Goal: Information Seeking & Learning: Find specific page/section

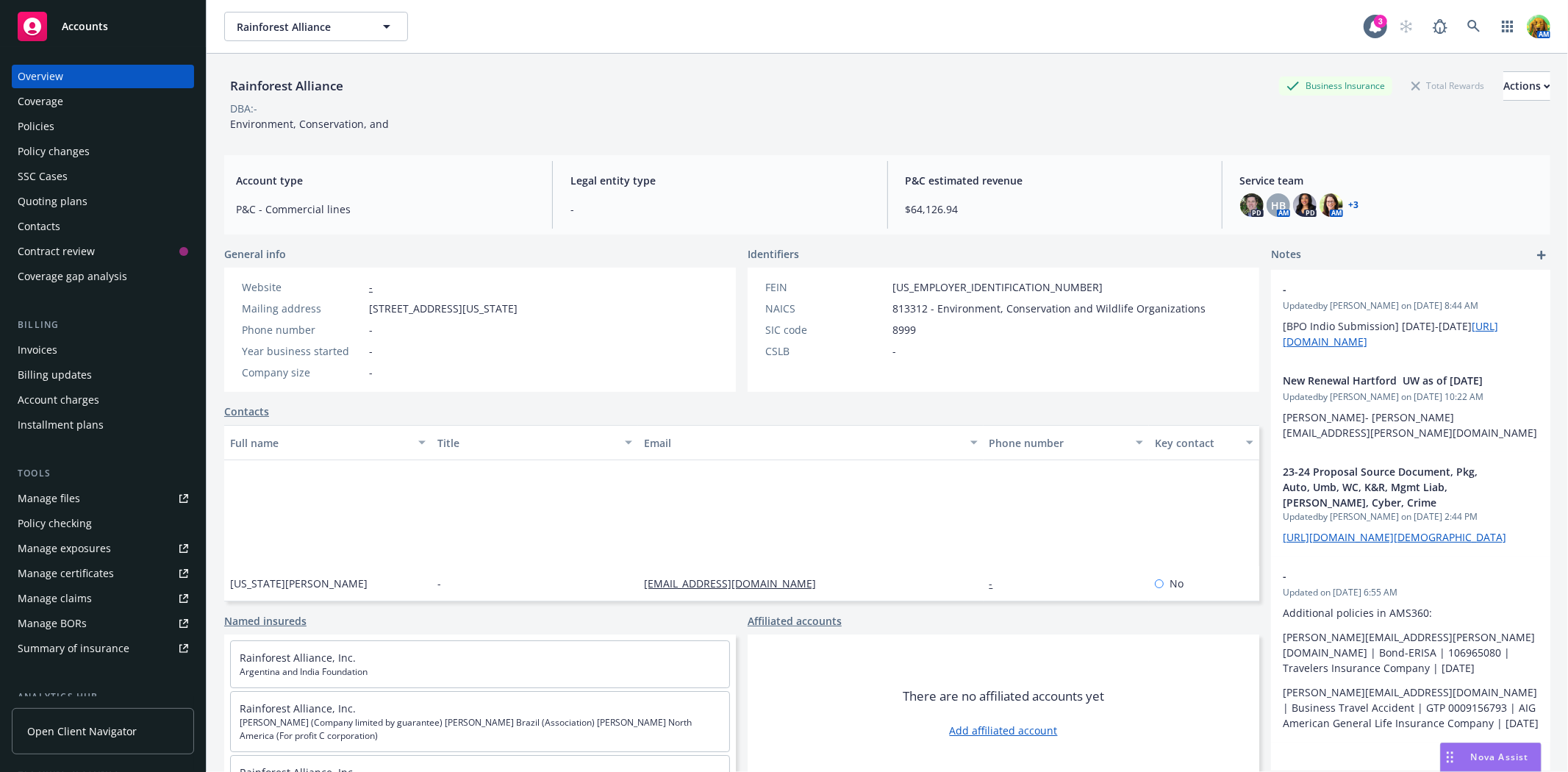
scroll to position [141, 0]
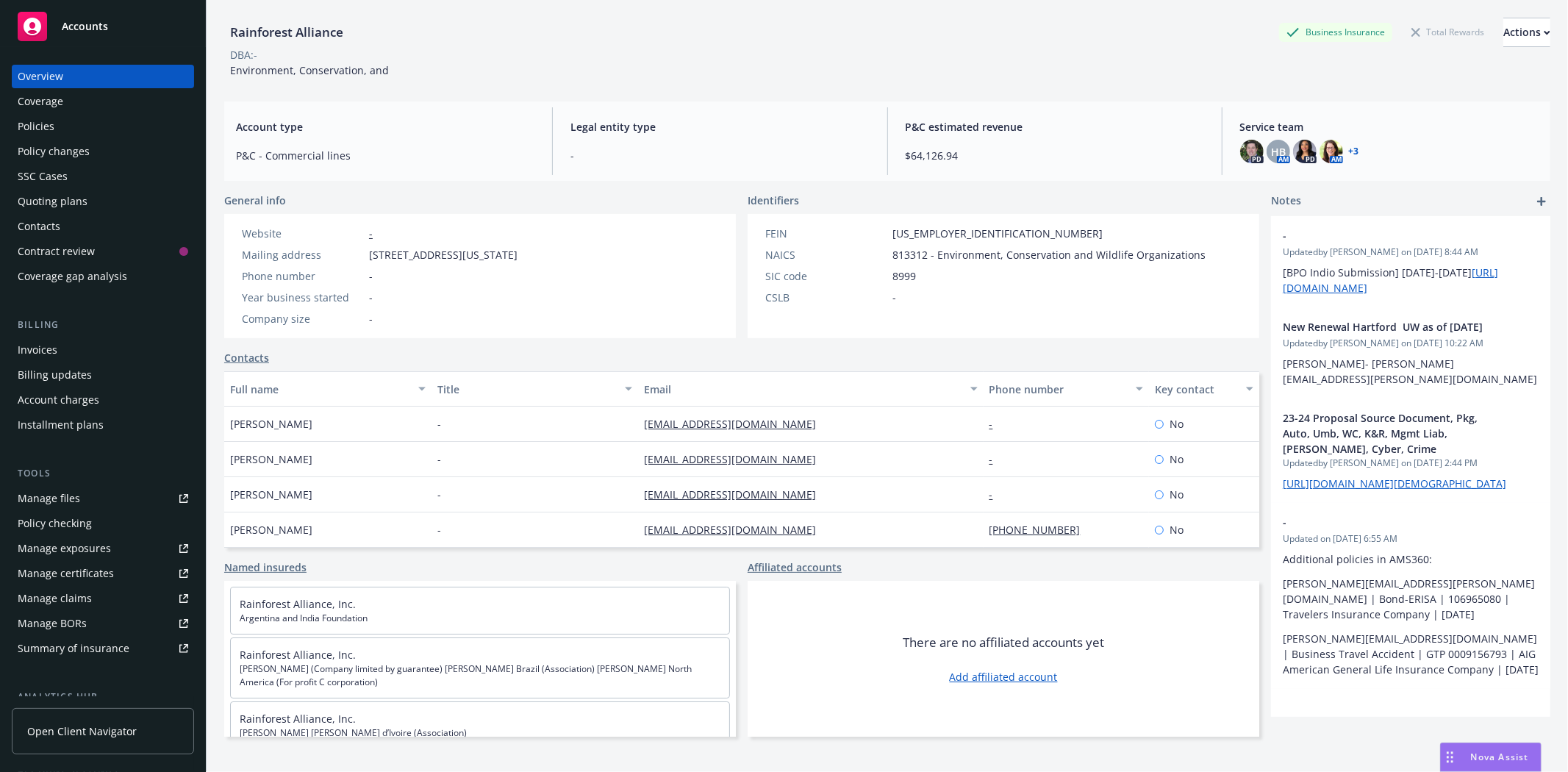
click at [89, 15] on div "Accounts" at bounding box center [103, 26] width 171 height 30
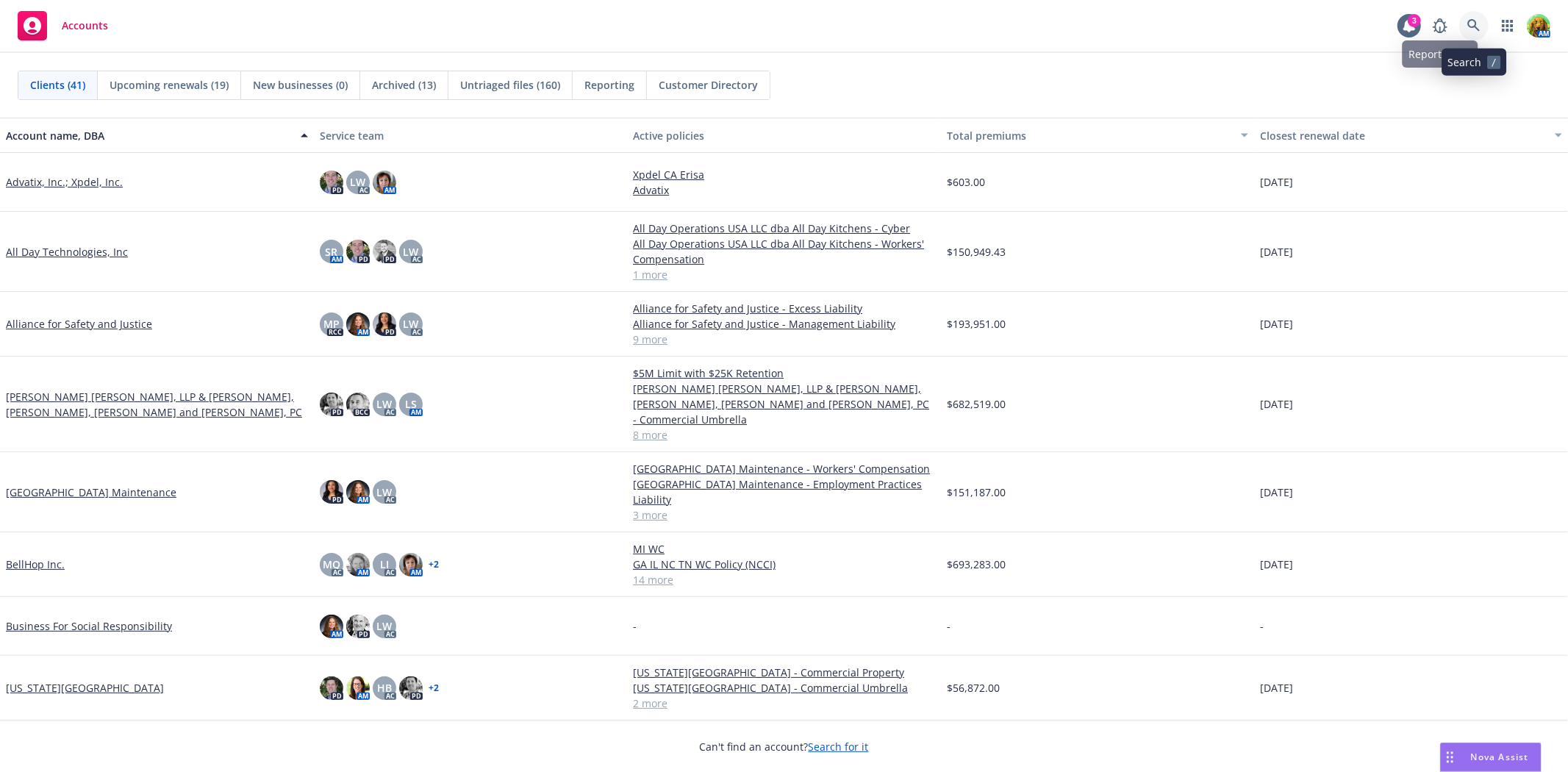
click at [1467, 26] on icon at bounding box center [1474, 26] width 14 height 14
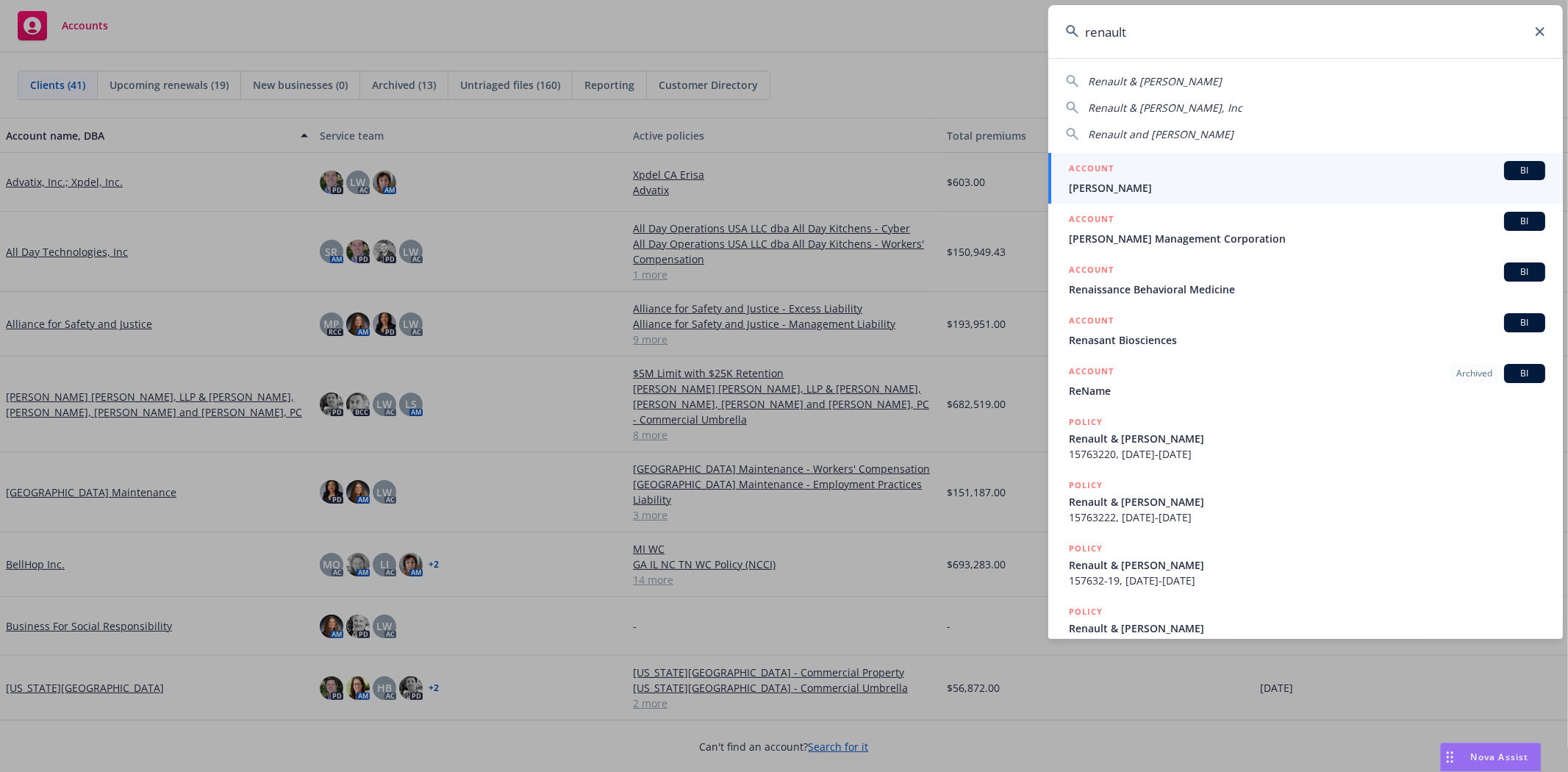
type input "renault"
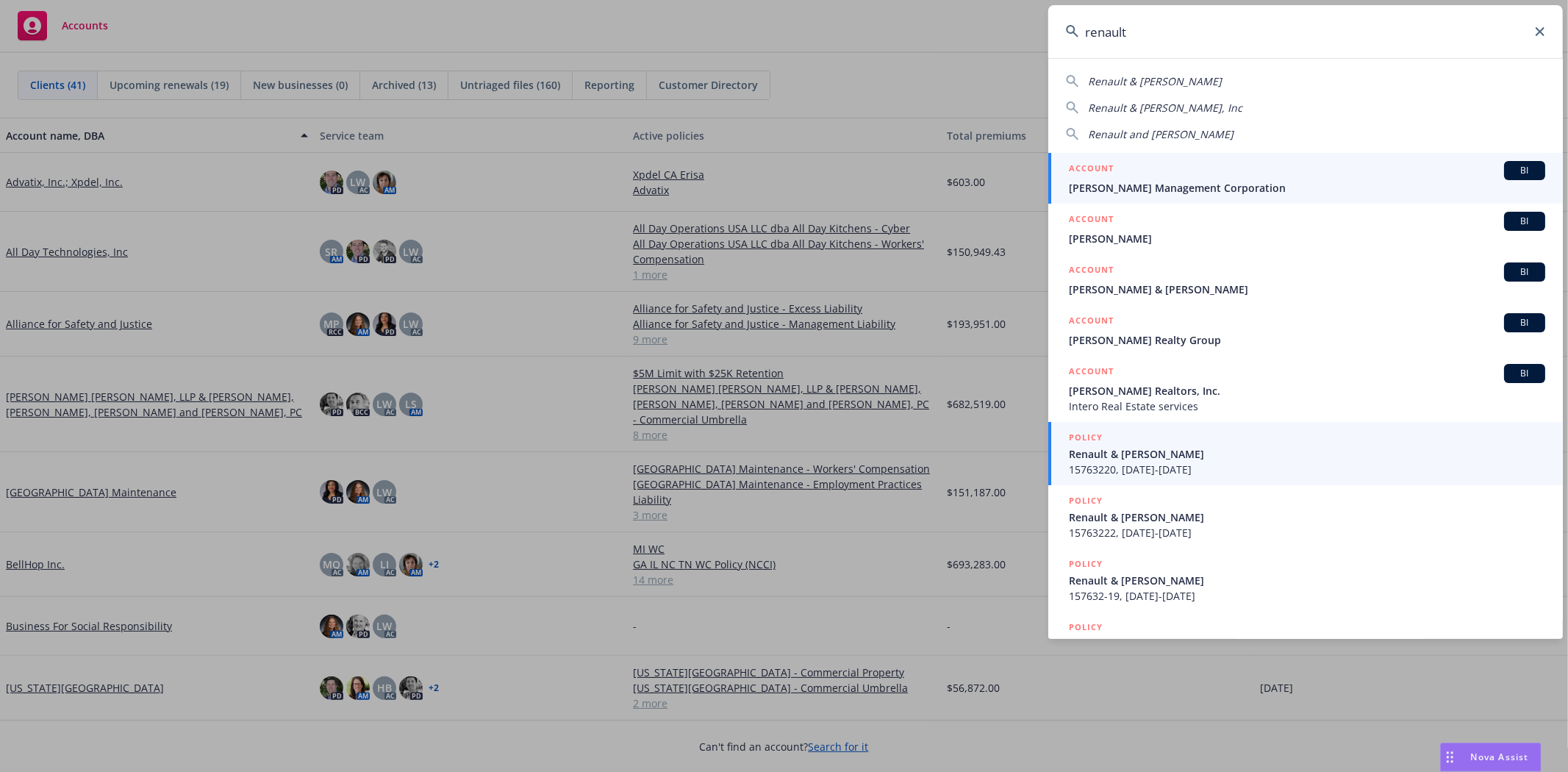
click at [1134, 453] on span "Renault & Handley" at bounding box center [1307, 453] width 476 height 15
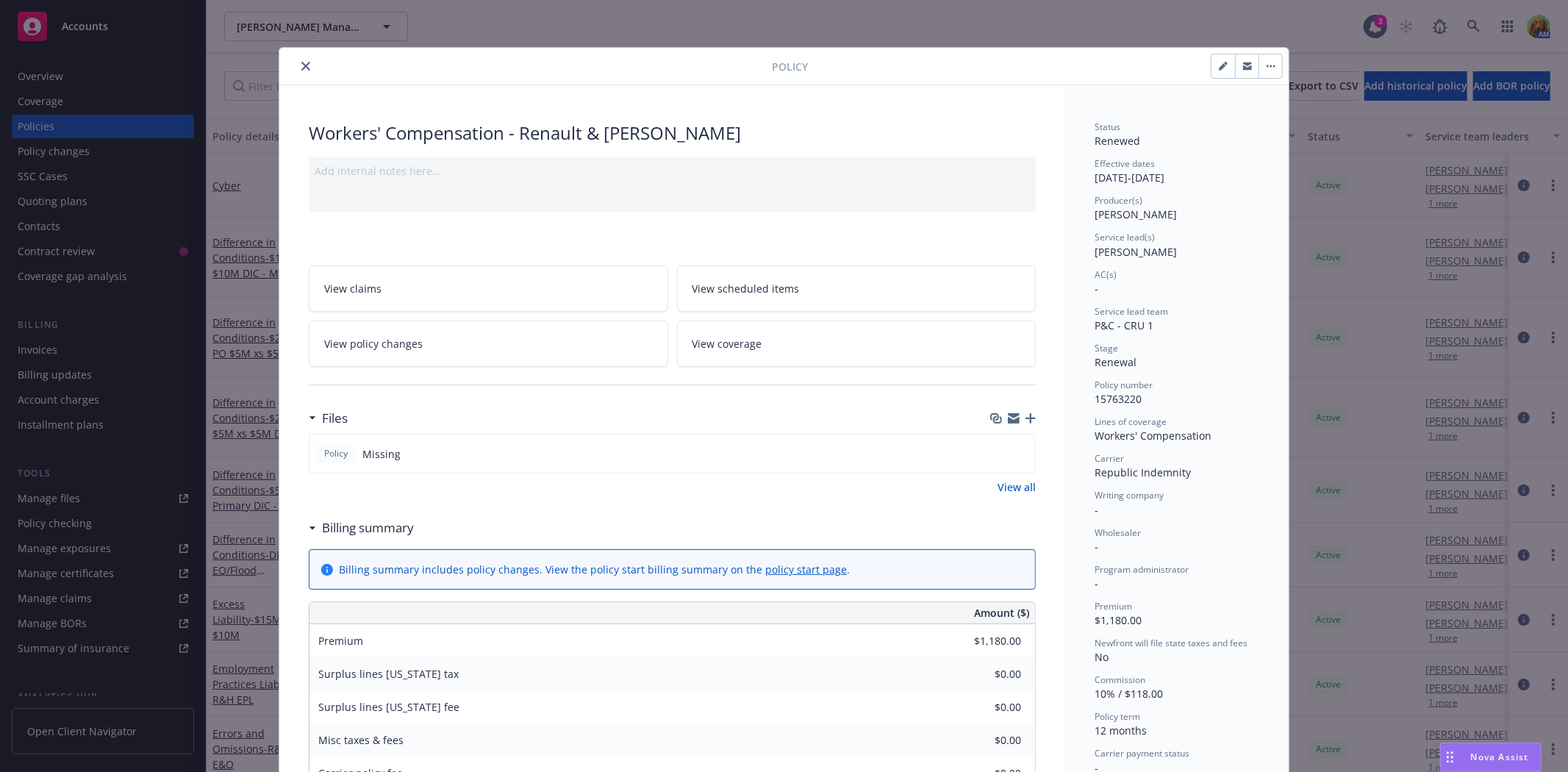
click at [302, 69] on icon "close" at bounding box center [306, 65] width 9 height 9
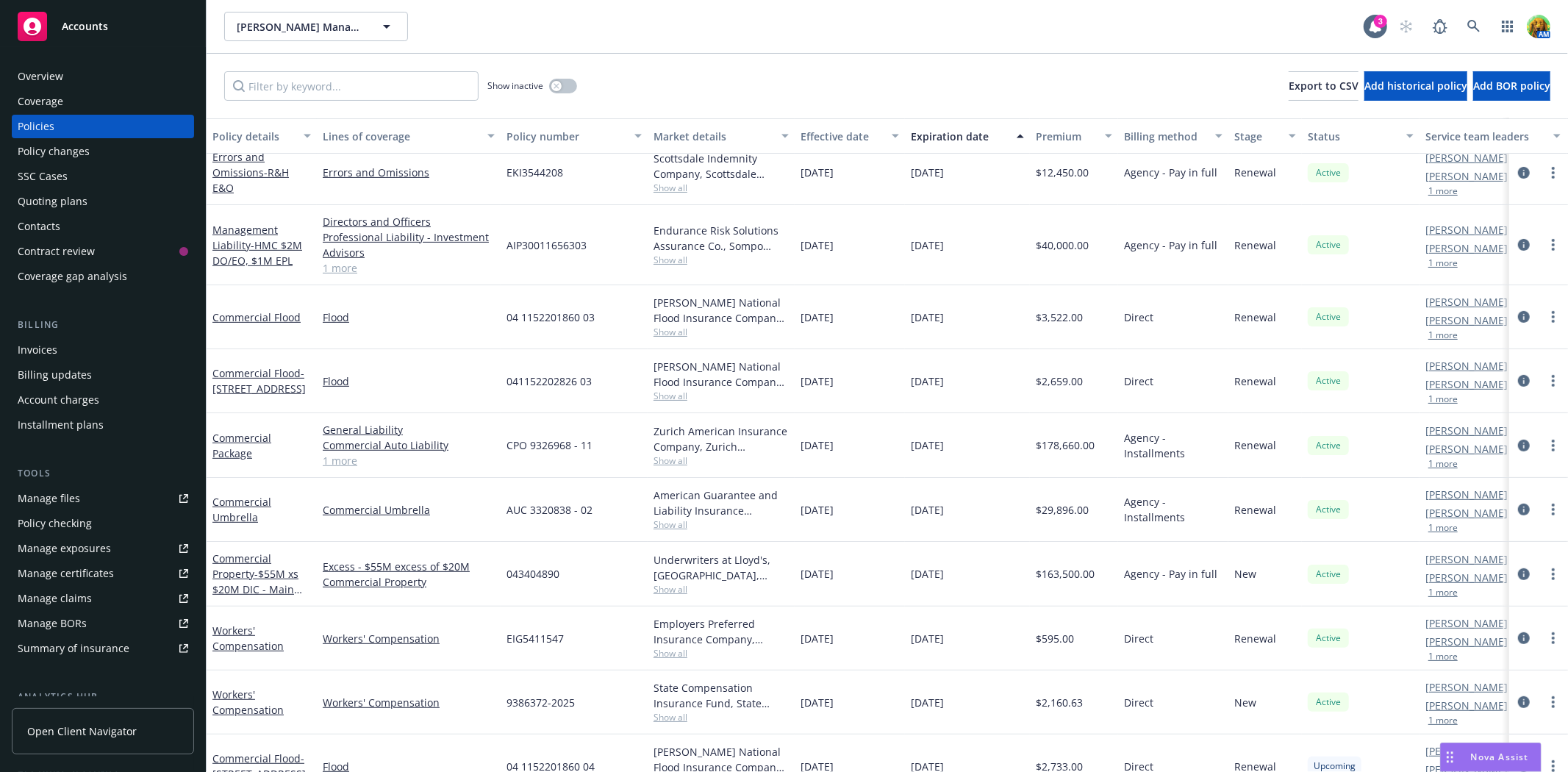
scroll to position [572, 0]
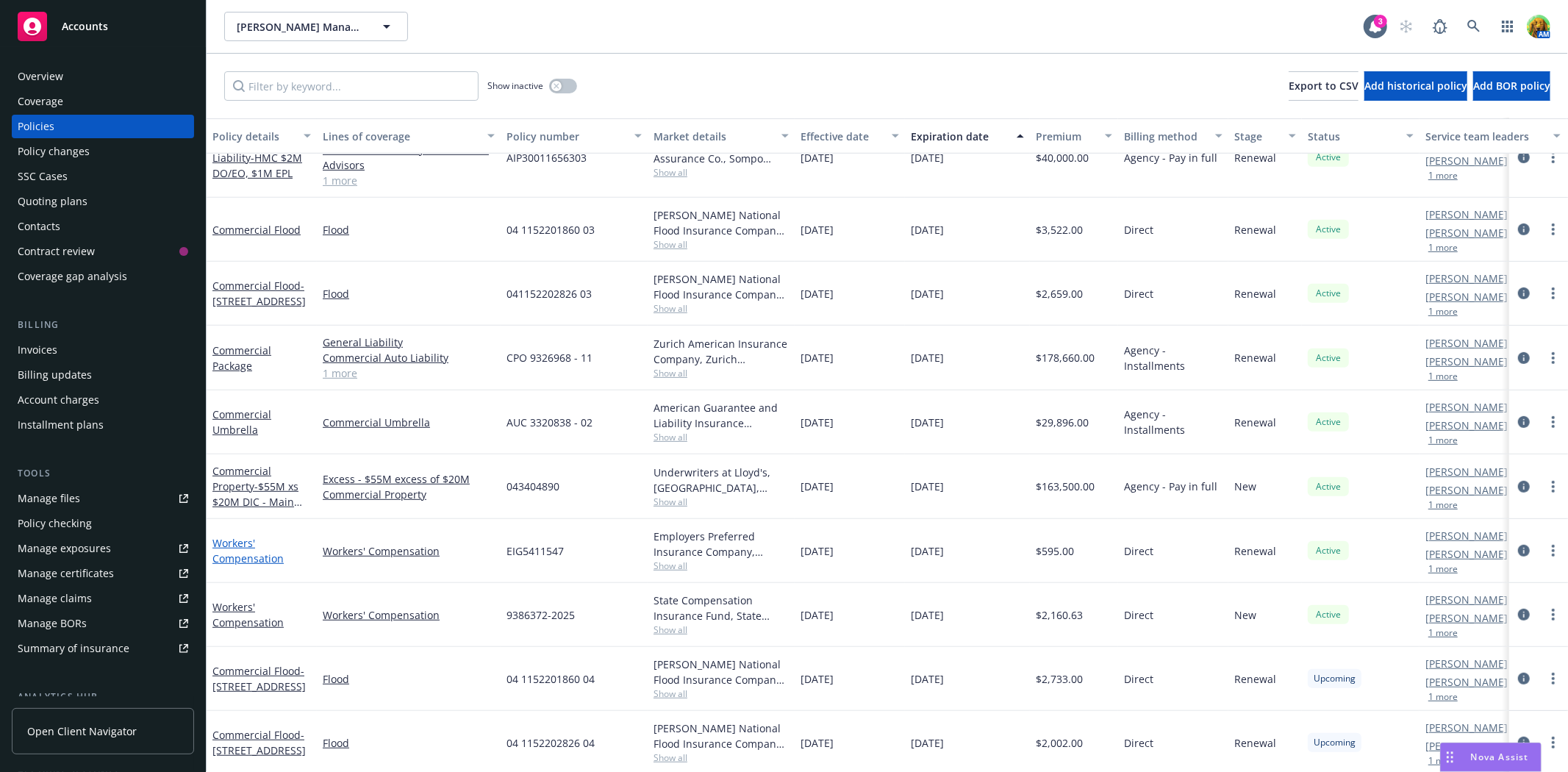
click at [243, 562] on link "Workers' Compensation" at bounding box center [247, 551] width 71 height 30
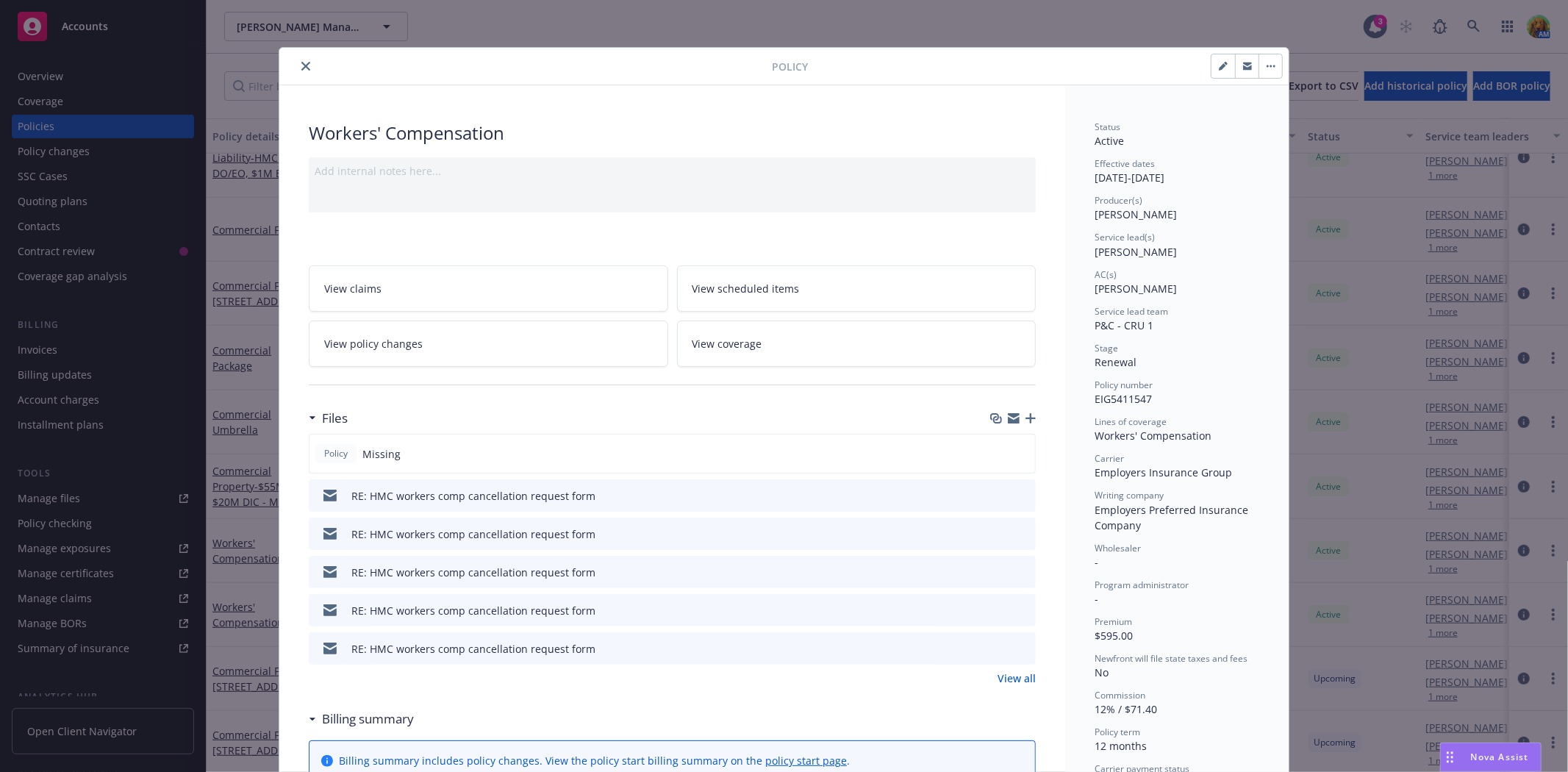
click at [1017, 494] on icon "preview file" at bounding box center [1021, 495] width 14 height 10
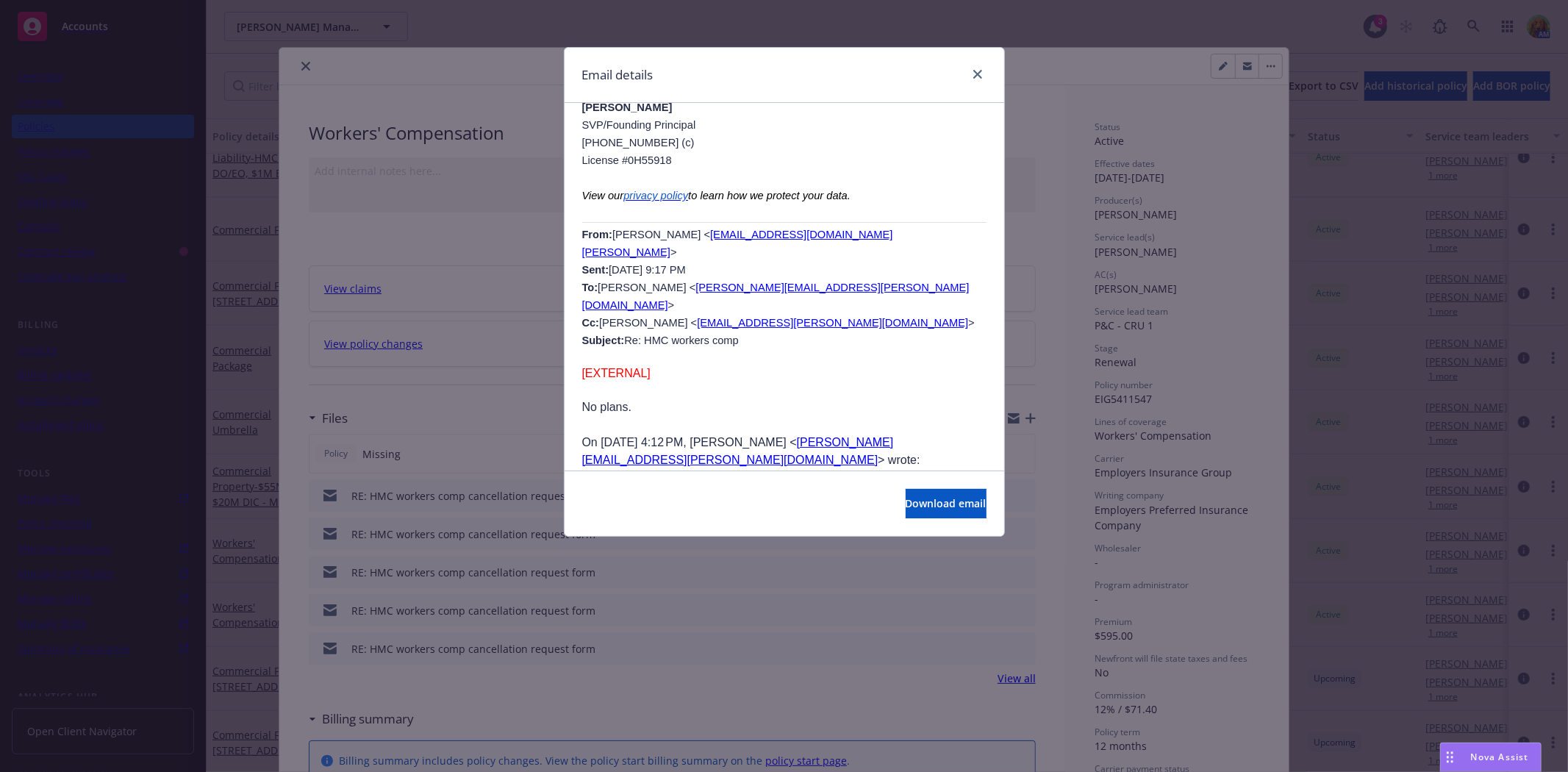
scroll to position [1553, 0]
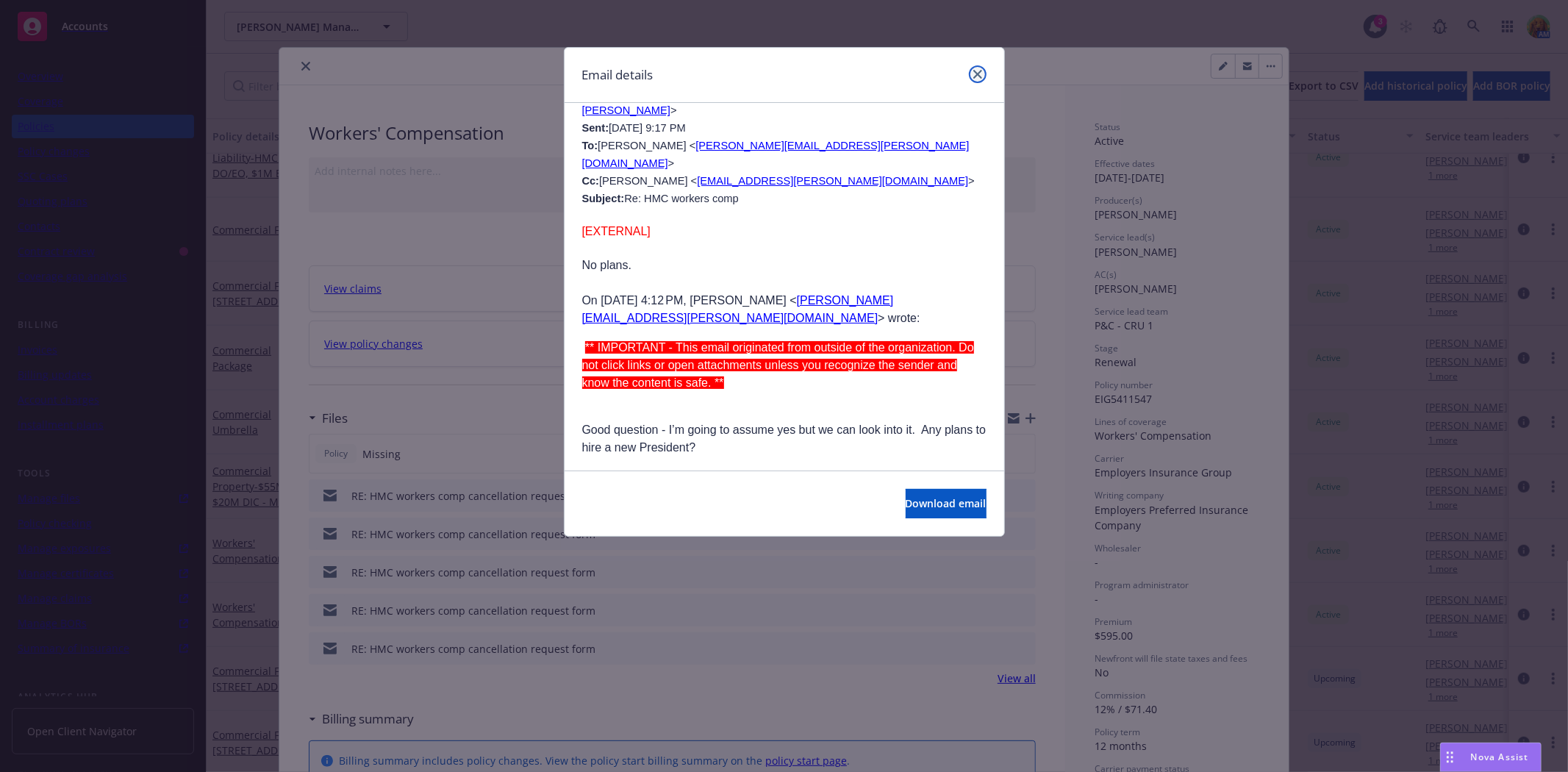
click at [979, 78] on icon "close" at bounding box center [978, 74] width 9 height 9
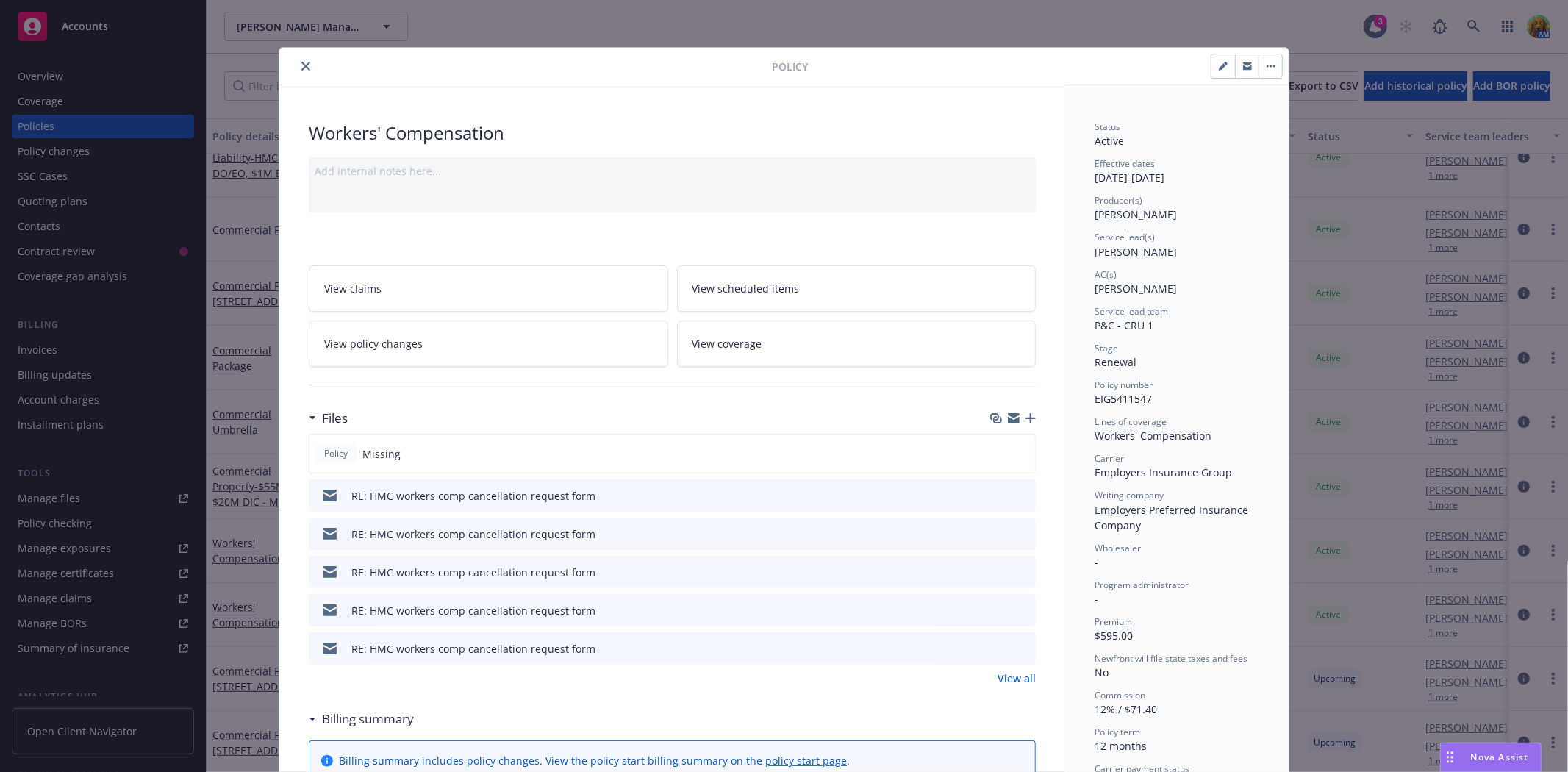
click at [1022, 685] on link "View all" at bounding box center [1017, 678] width 38 height 15
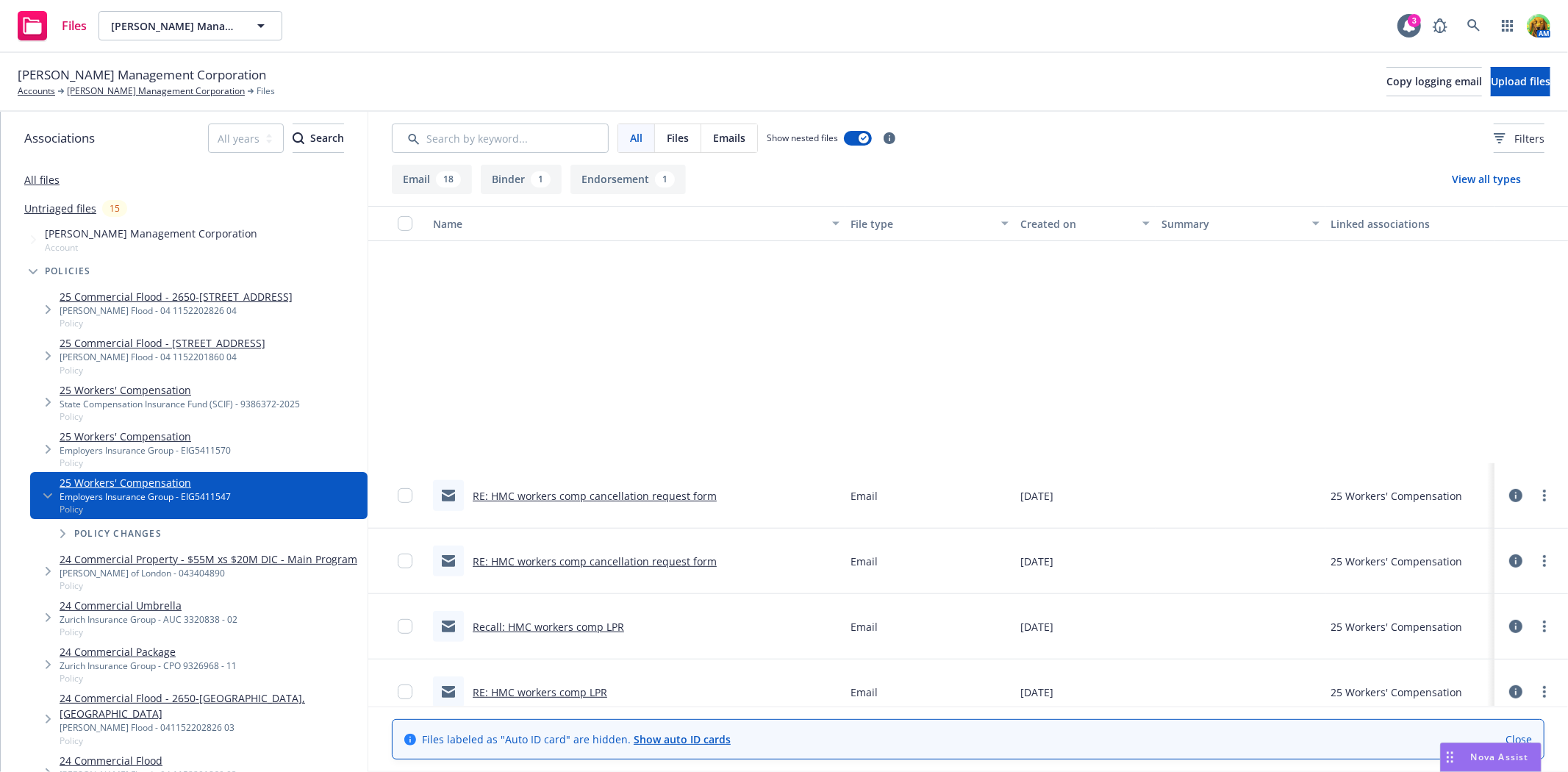
scroll to position [829, 0]
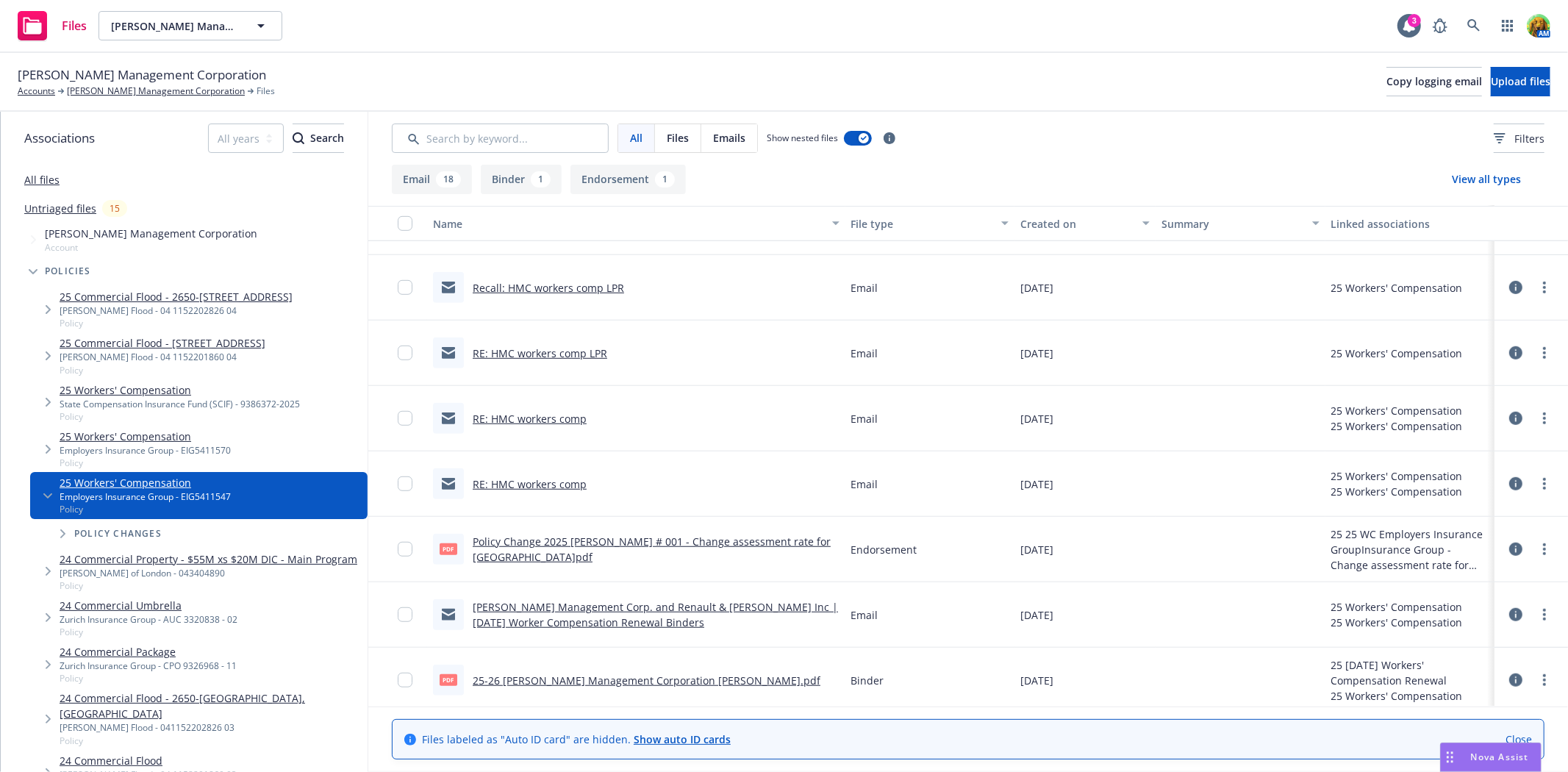
click at [529, 544] on link "Policy Change 2025 [PERSON_NAME] # 001 - Change assessment rate for [GEOGRAPHIC…" at bounding box center [651, 549] width 358 height 30
